Goal: Find specific page/section: Find specific page/section

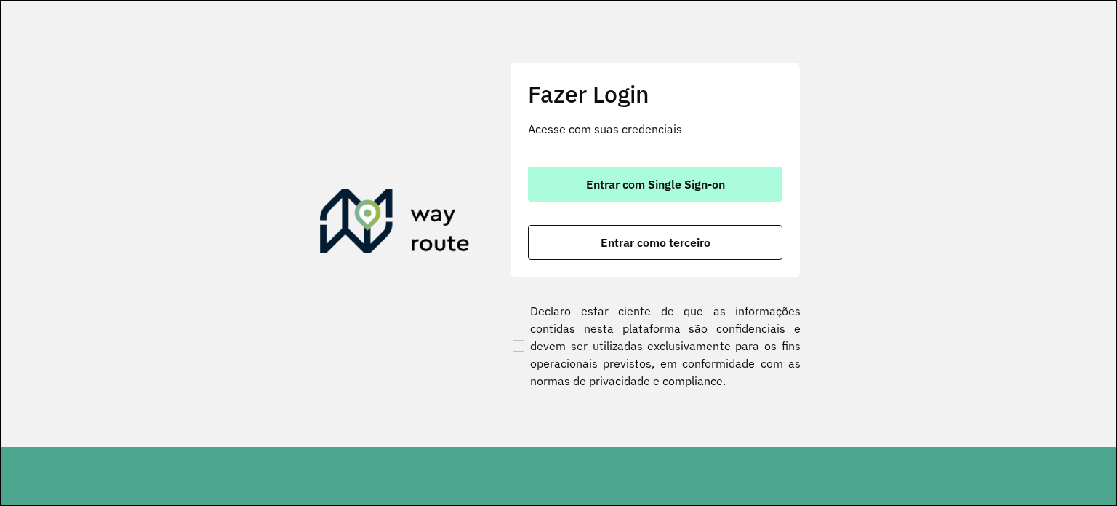
click at [676, 170] on button "Entrar com Single Sign-on" at bounding box center [655, 184] width 255 height 35
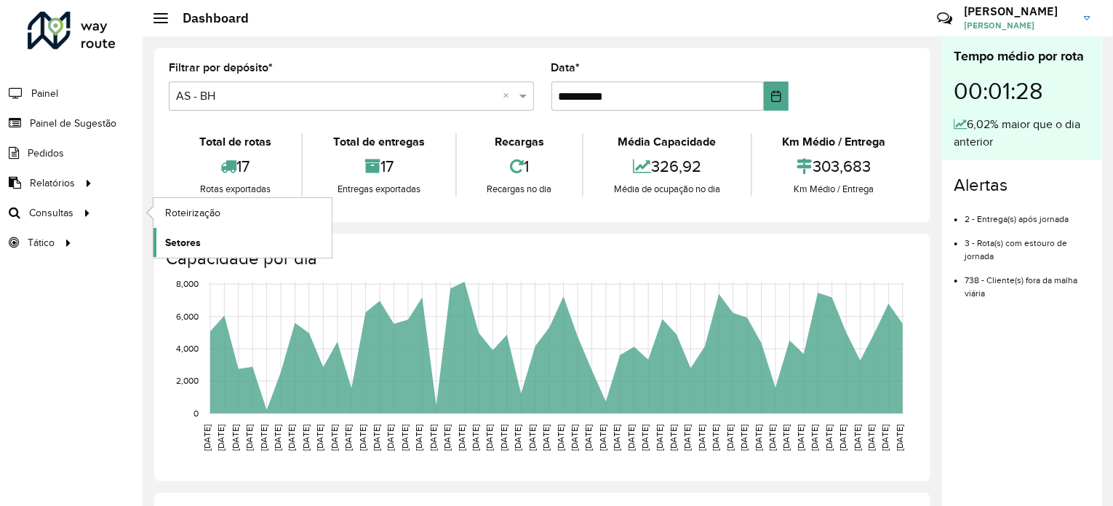
click at [186, 240] on span "Setores" at bounding box center [183, 242] width 36 height 15
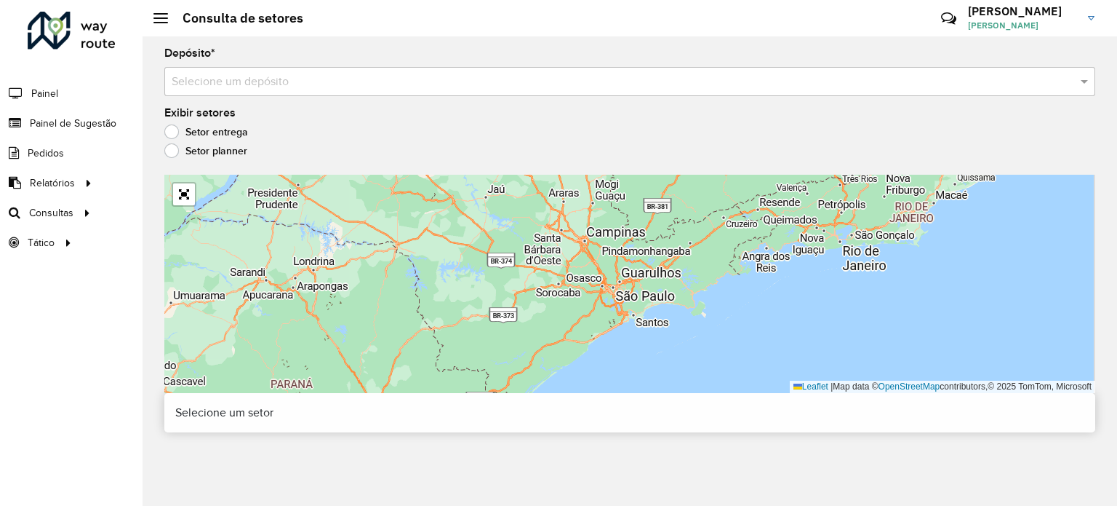
click at [175, 146] on label "Setor planner" at bounding box center [205, 150] width 83 height 15
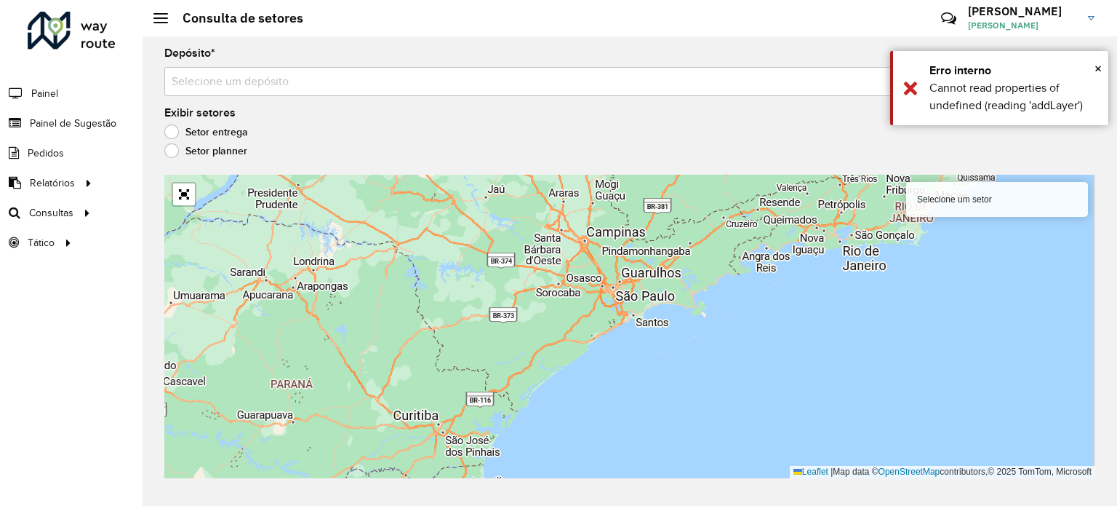
click at [178, 127] on label "Setor entrega" at bounding box center [206, 131] width 84 height 15
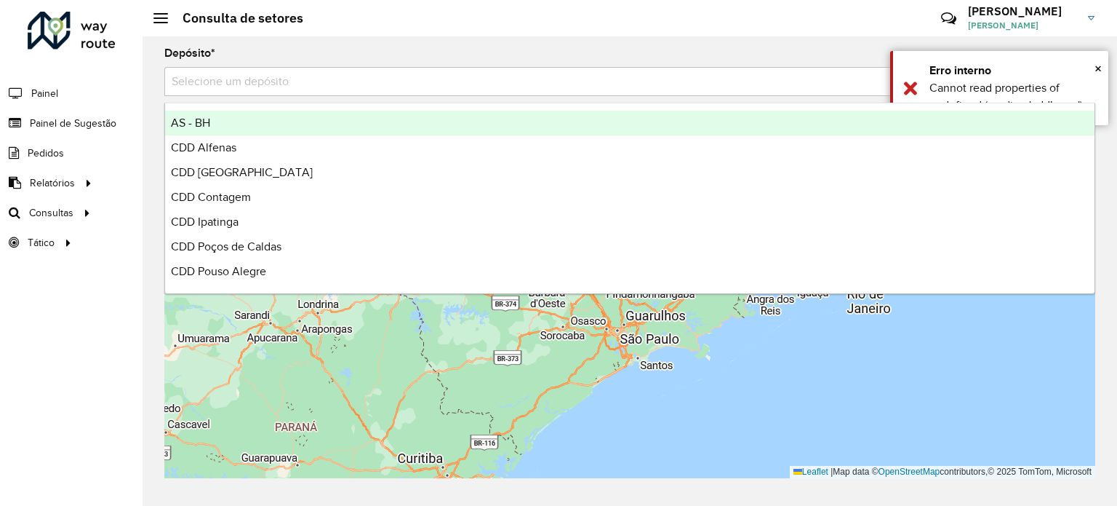
click at [526, 91] on div "Selecione um depósito" at bounding box center [629, 81] width 931 height 29
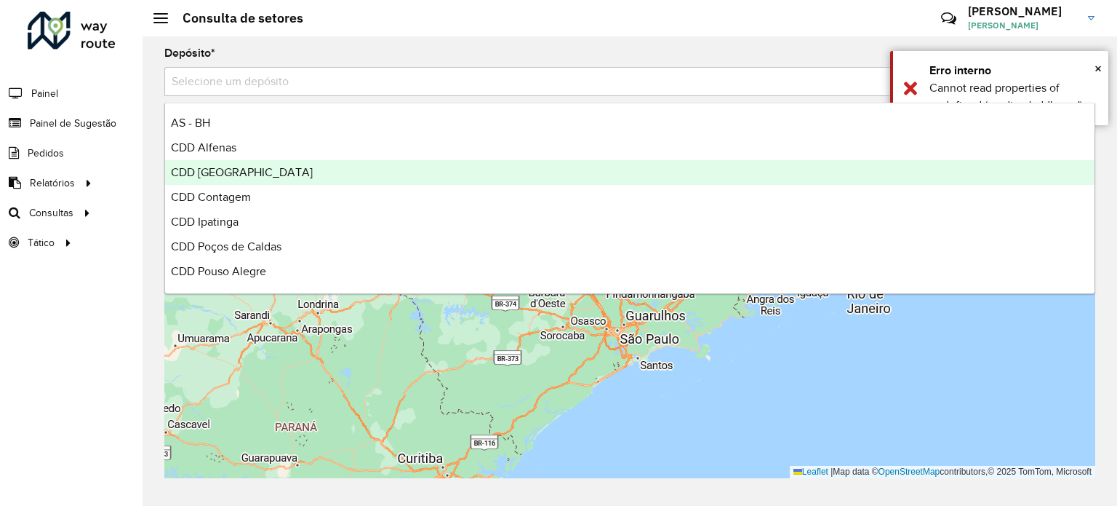
click at [390, 169] on div "CDD [GEOGRAPHIC_DATA]" at bounding box center [630, 172] width 930 height 25
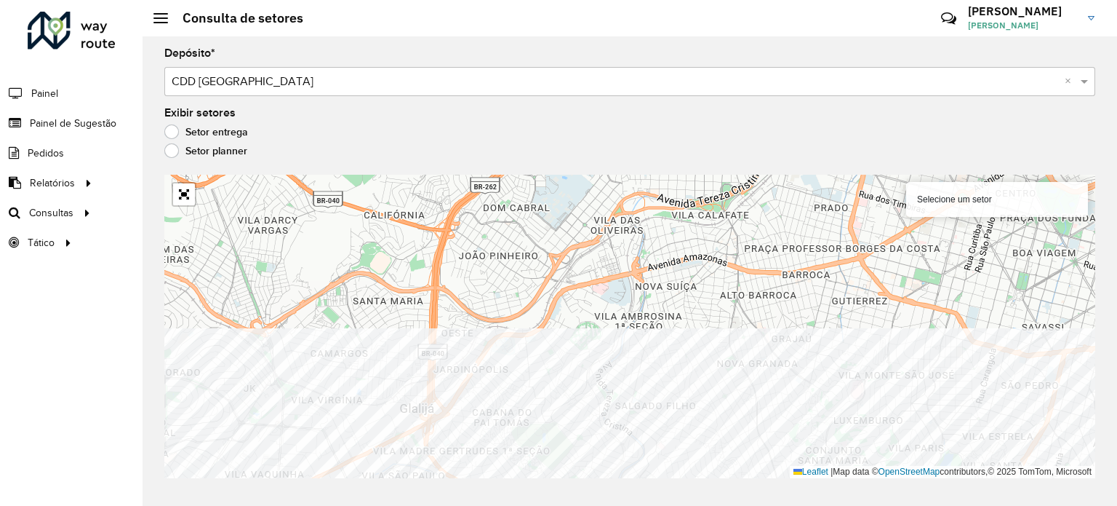
click at [586, 505] on html "Aguarde... Pop-up bloqueado! Seu navegador bloqueou automáticamente a abertura …" at bounding box center [558, 253] width 1117 height 506
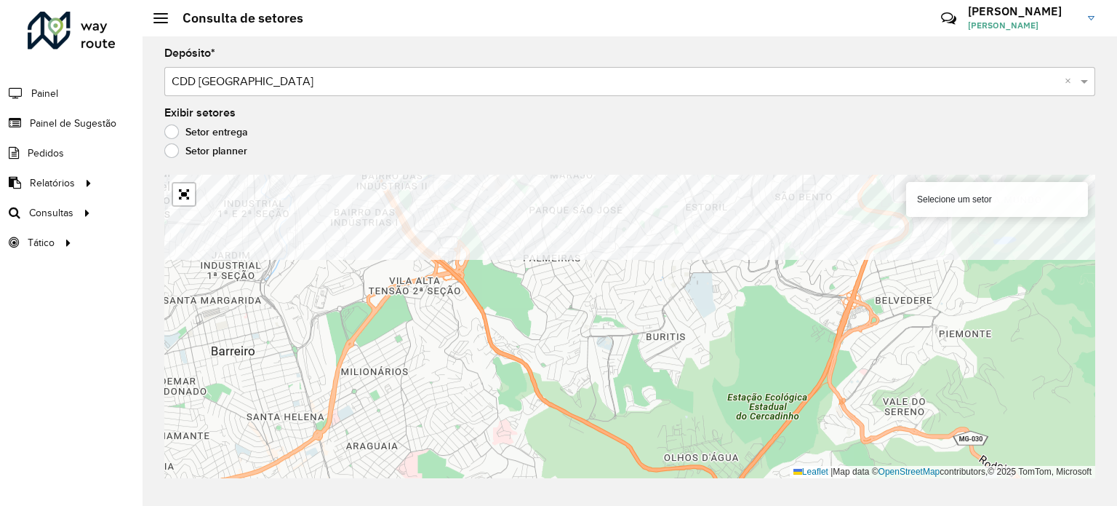
click at [543, 161] on formly-group "Depósito * Selecione um depósito × CDD [GEOGRAPHIC_DATA] × Exibir setores Setor…" at bounding box center [629, 263] width 931 height 430
